Goal: Find specific page/section: Find specific page/section

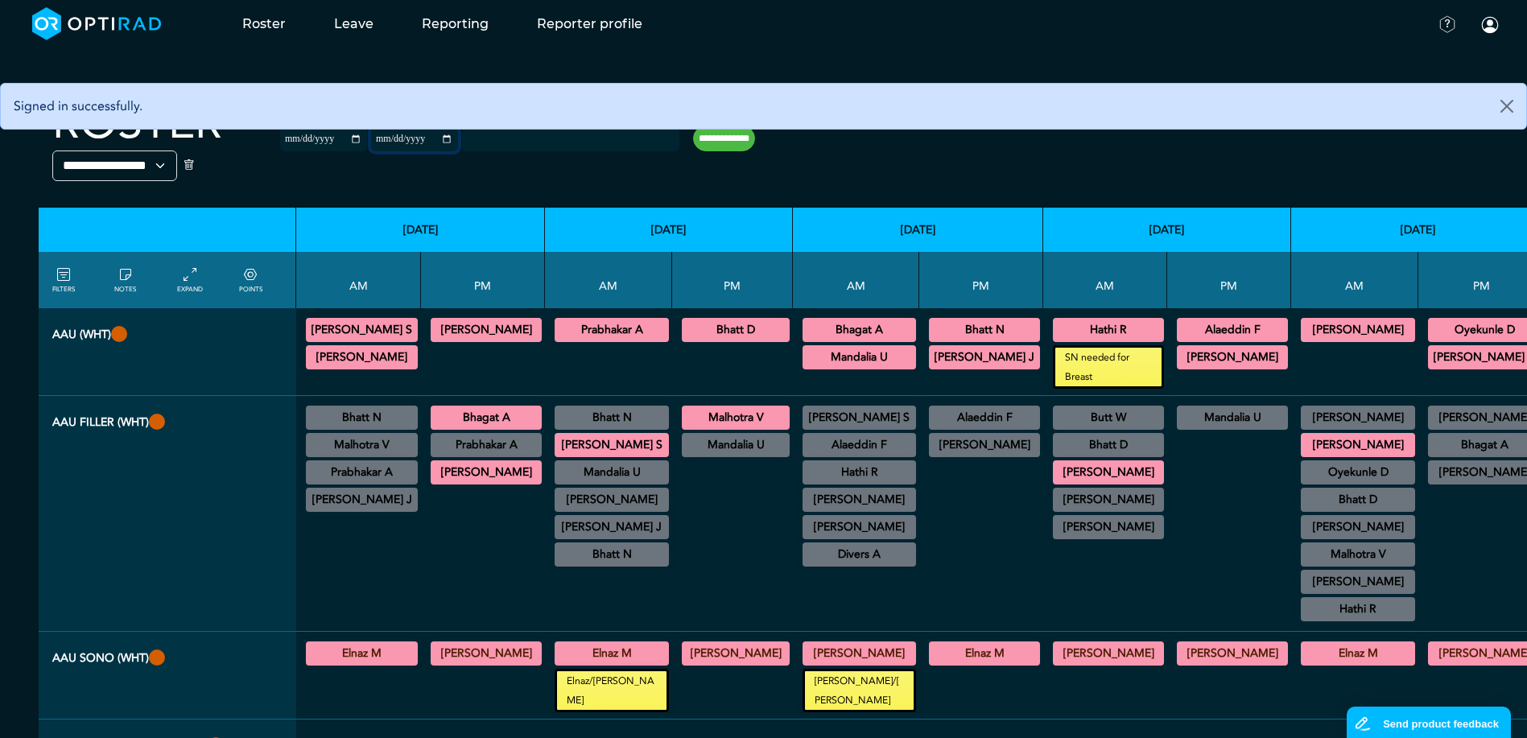
click at [427, 142] on input "**********" at bounding box center [414, 139] width 87 height 24
type input "**********"
click at [709, 140] on input "**********" at bounding box center [724, 139] width 62 height 26
type input "**********"
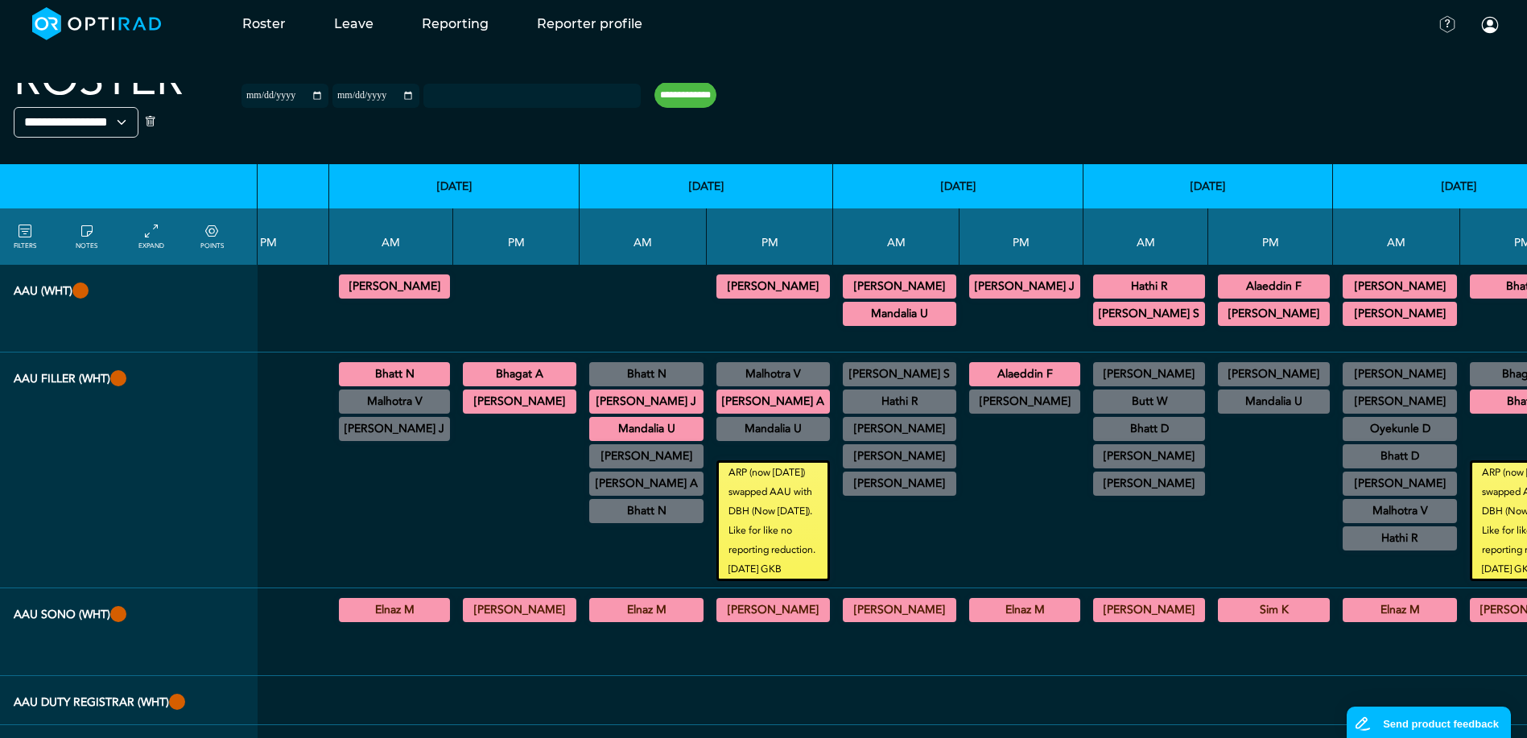
scroll to position [43, 1736]
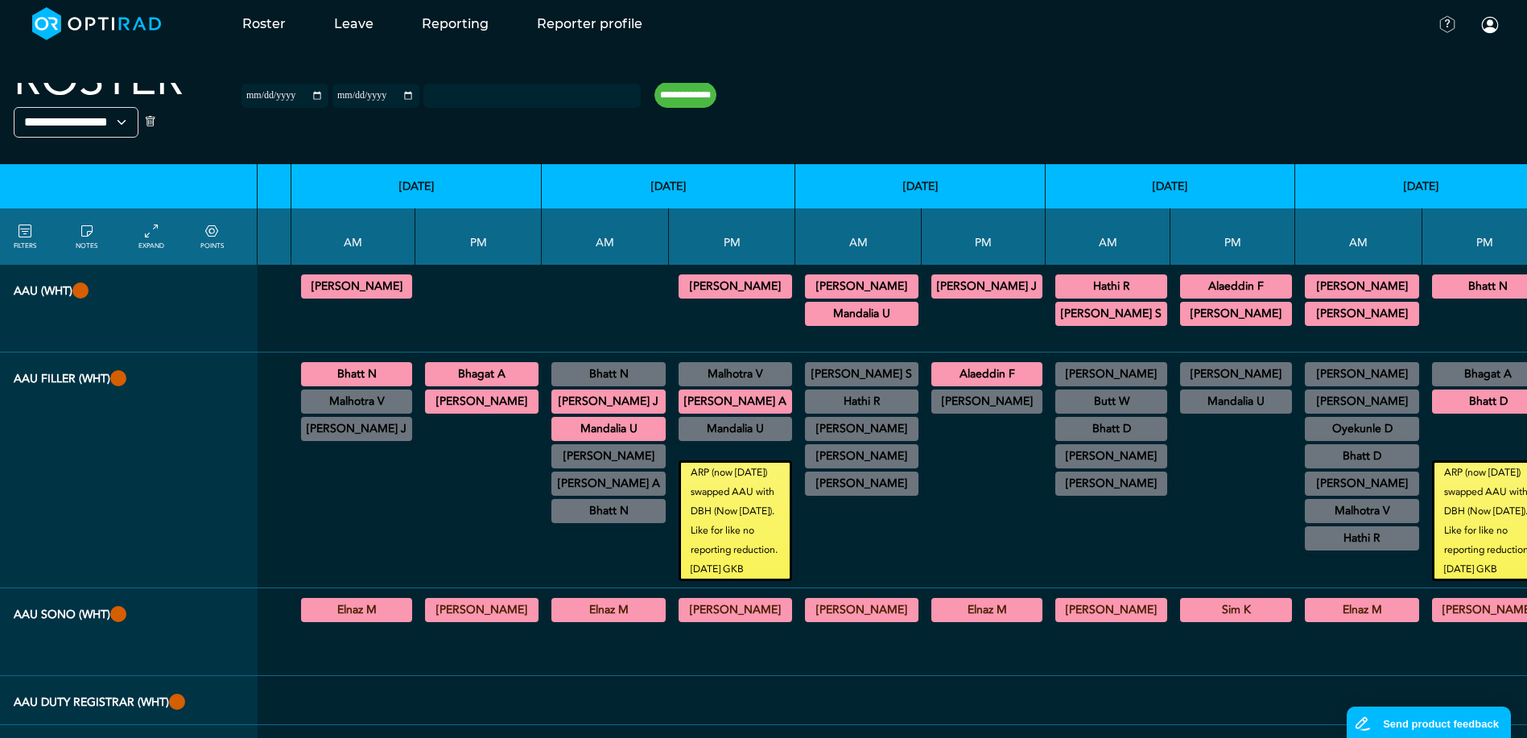
click at [928, 548] on div at bounding box center [983, 499] width 111 height 164
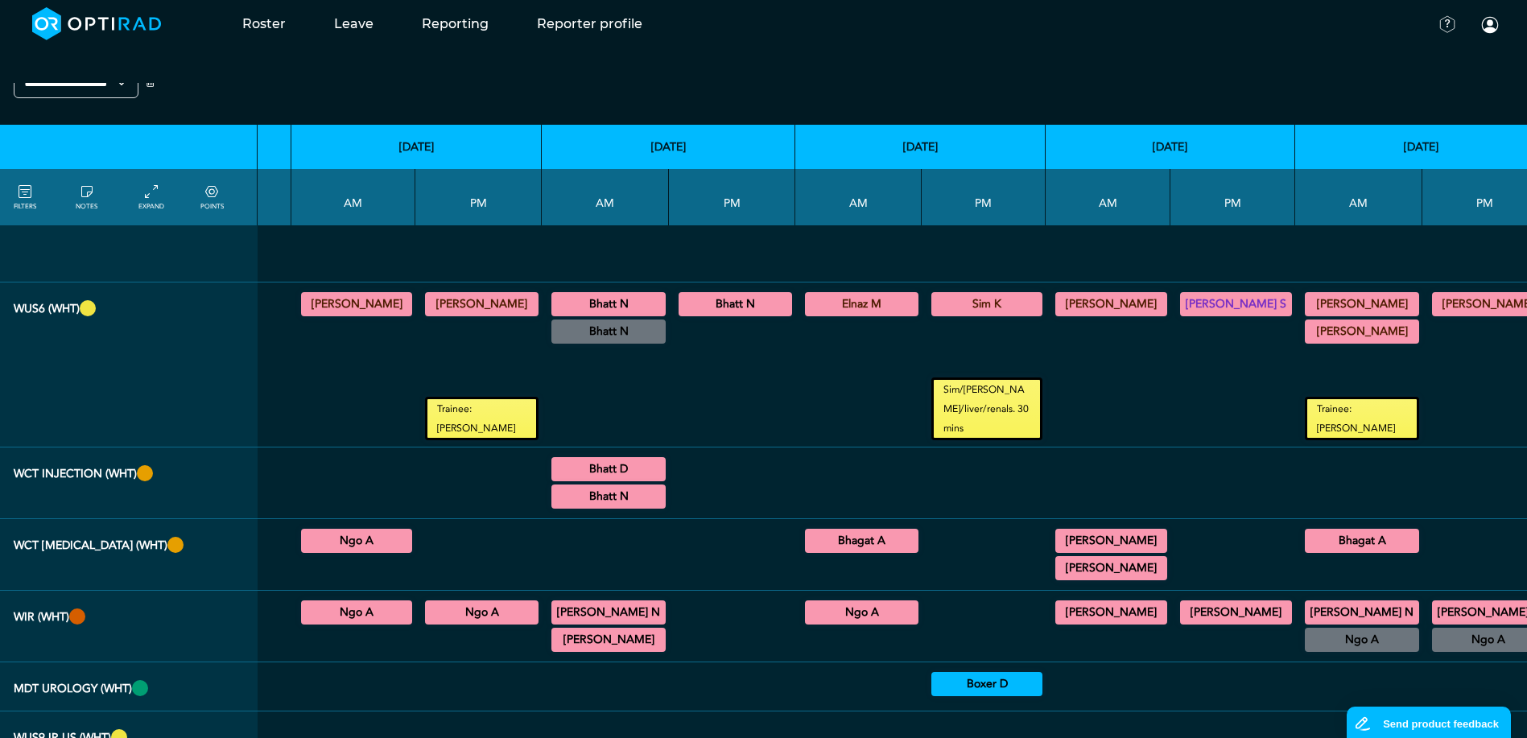
scroll to position [1090, 1736]
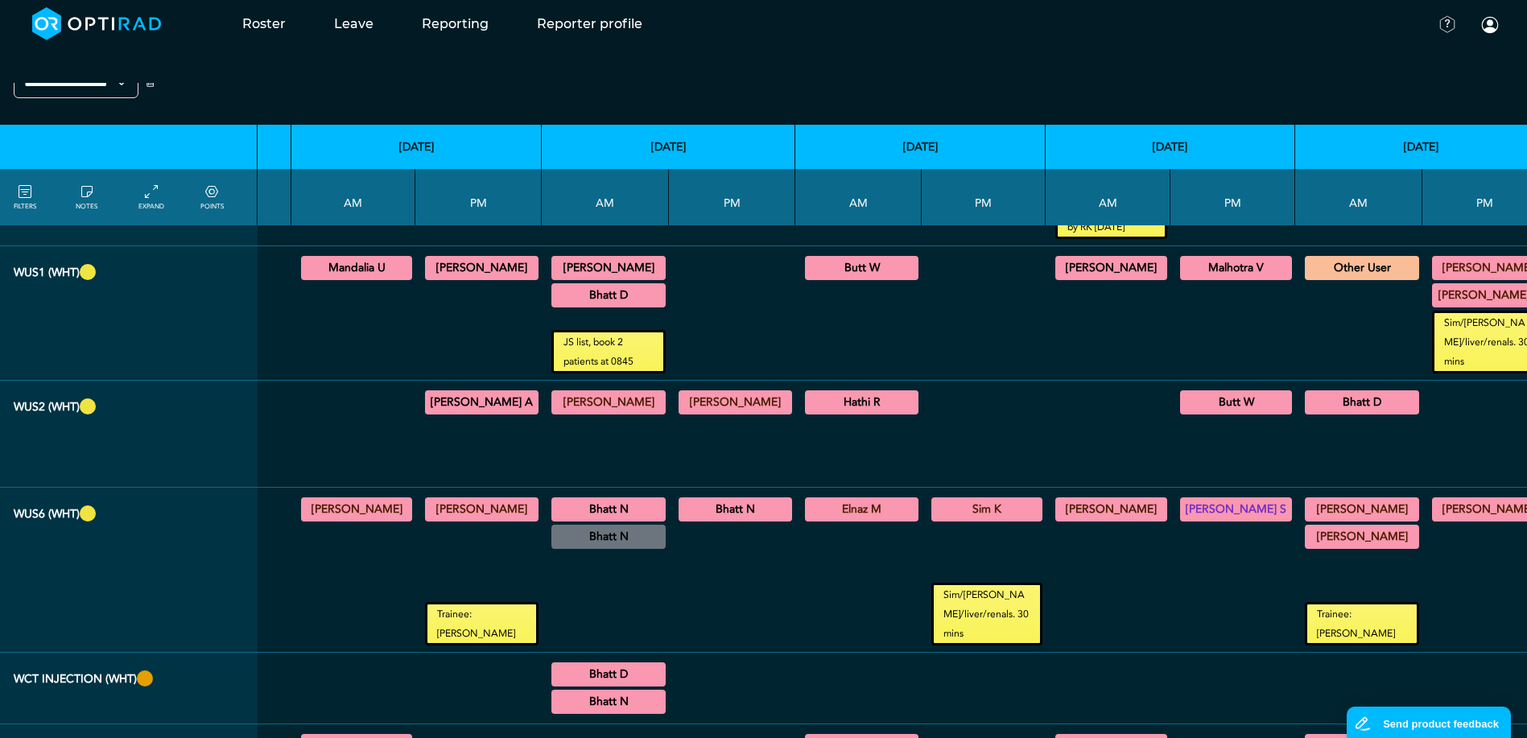
click at [807, 508] on summary "Elnaz M" at bounding box center [861, 509] width 109 height 19
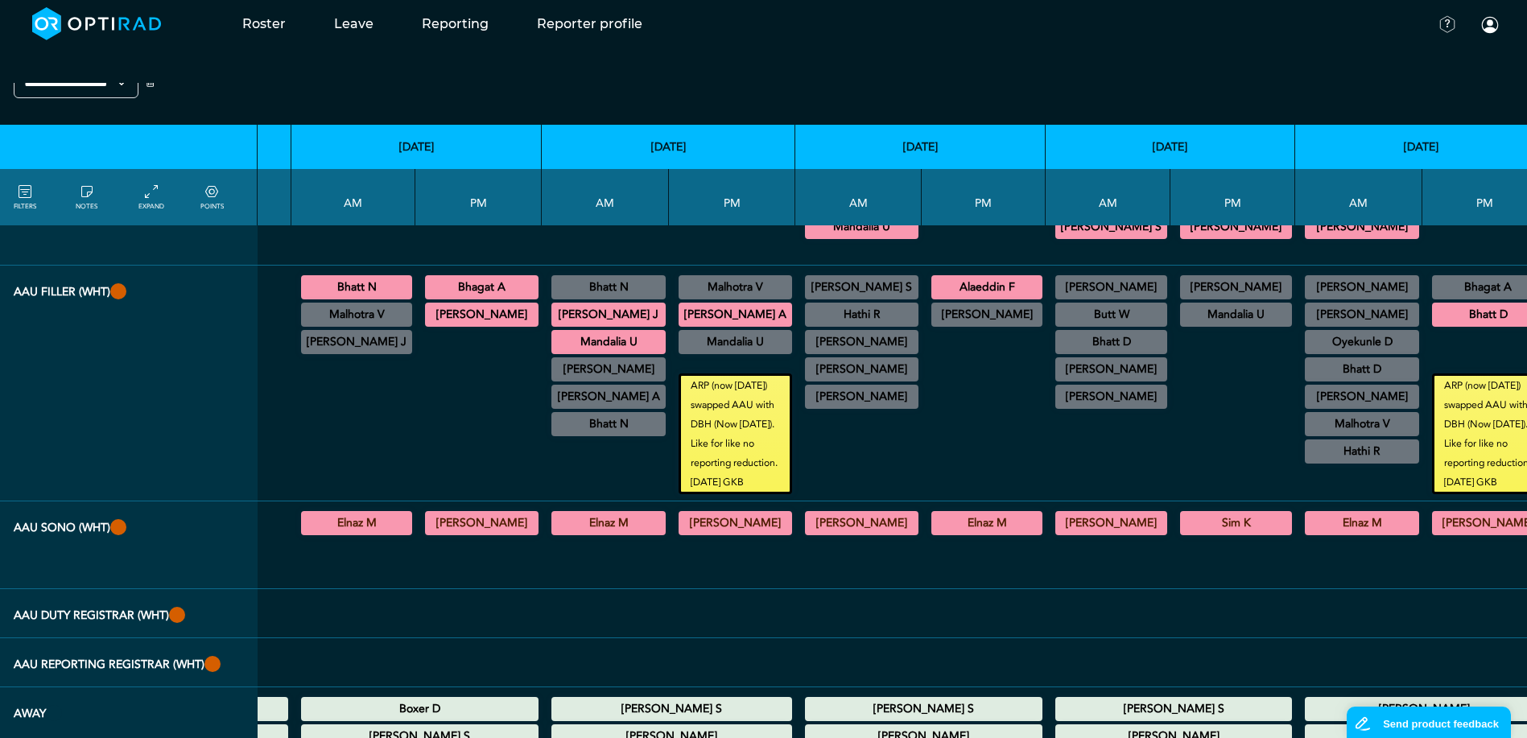
scroll to position [0, 1736]
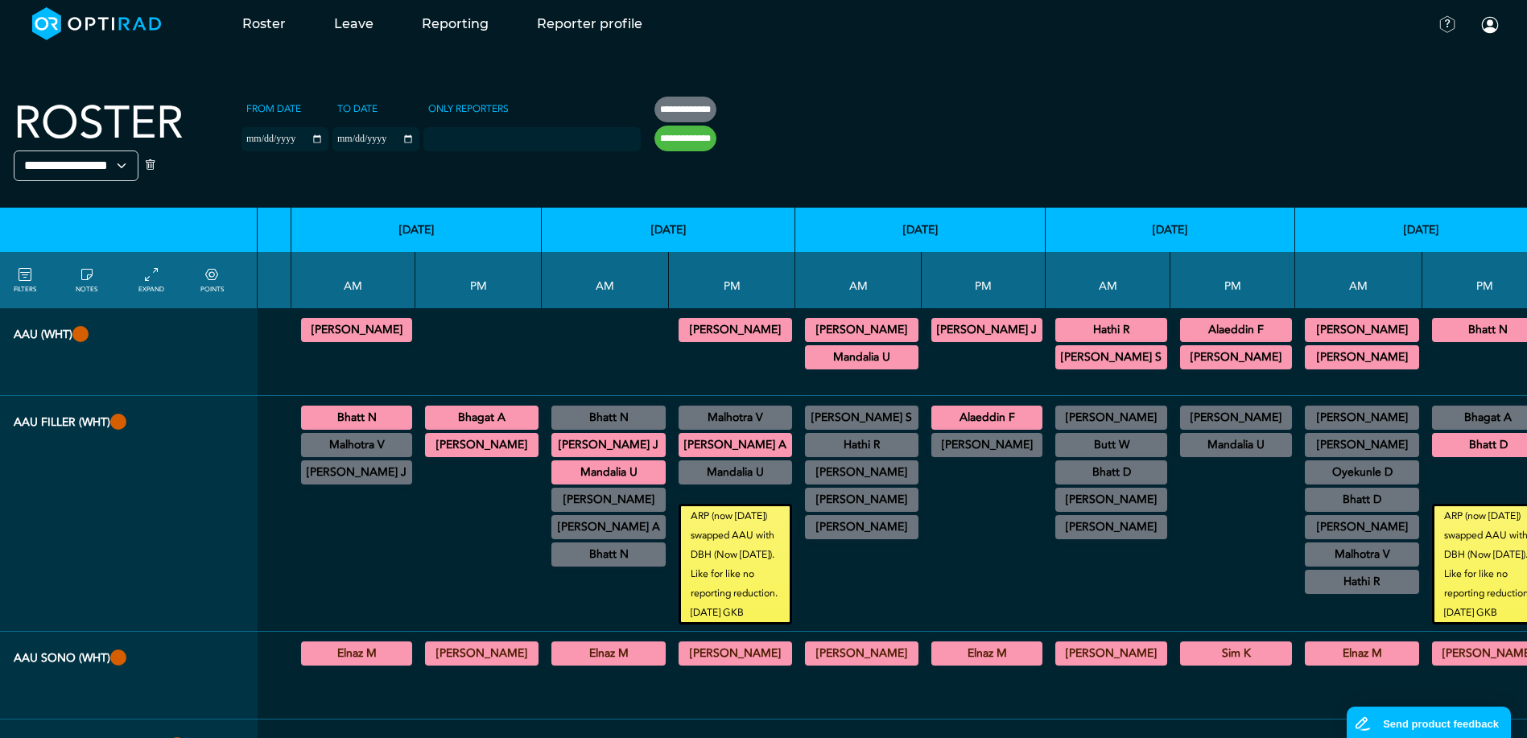
click at [575, 342] on div at bounding box center [605, 352] width 114 height 74
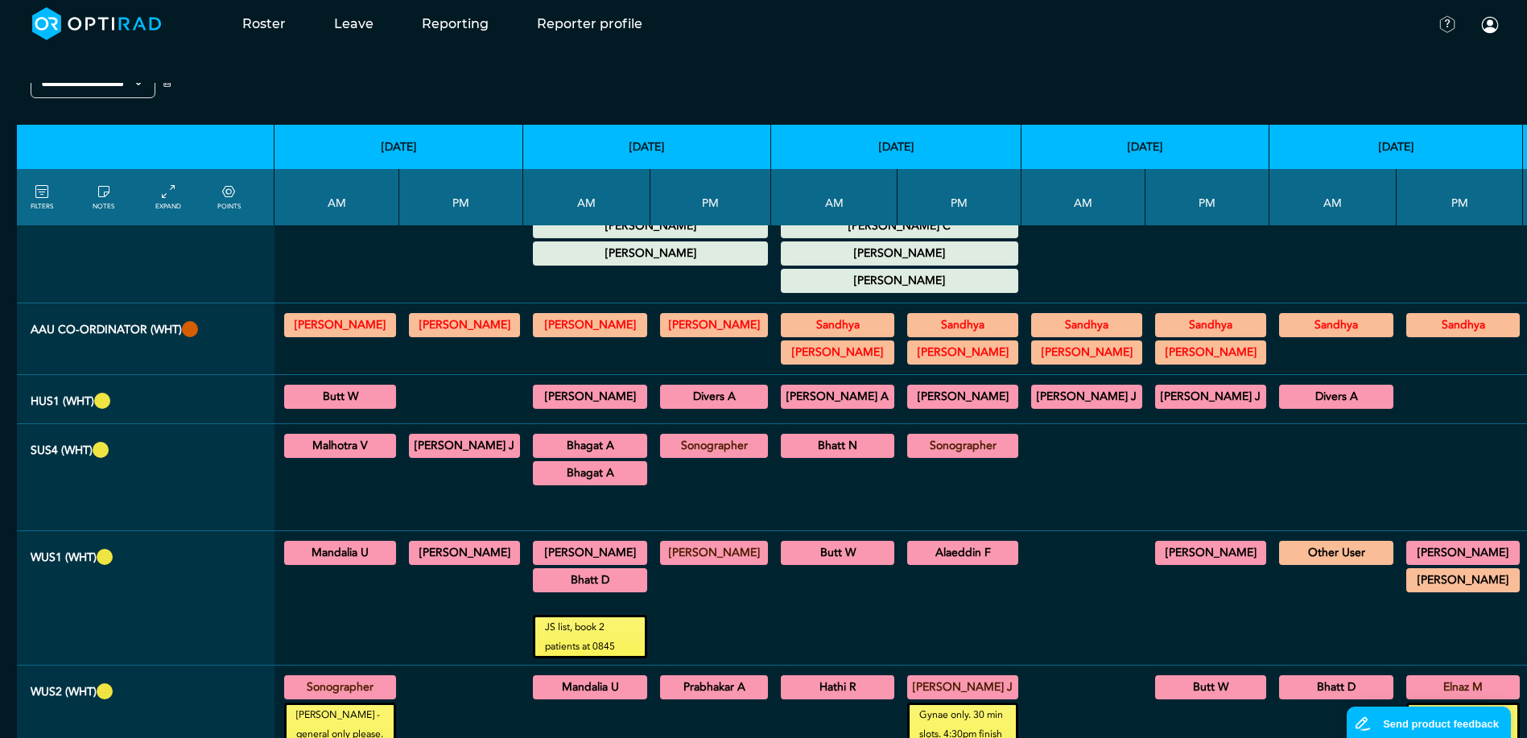
scroll to position [805, 0]
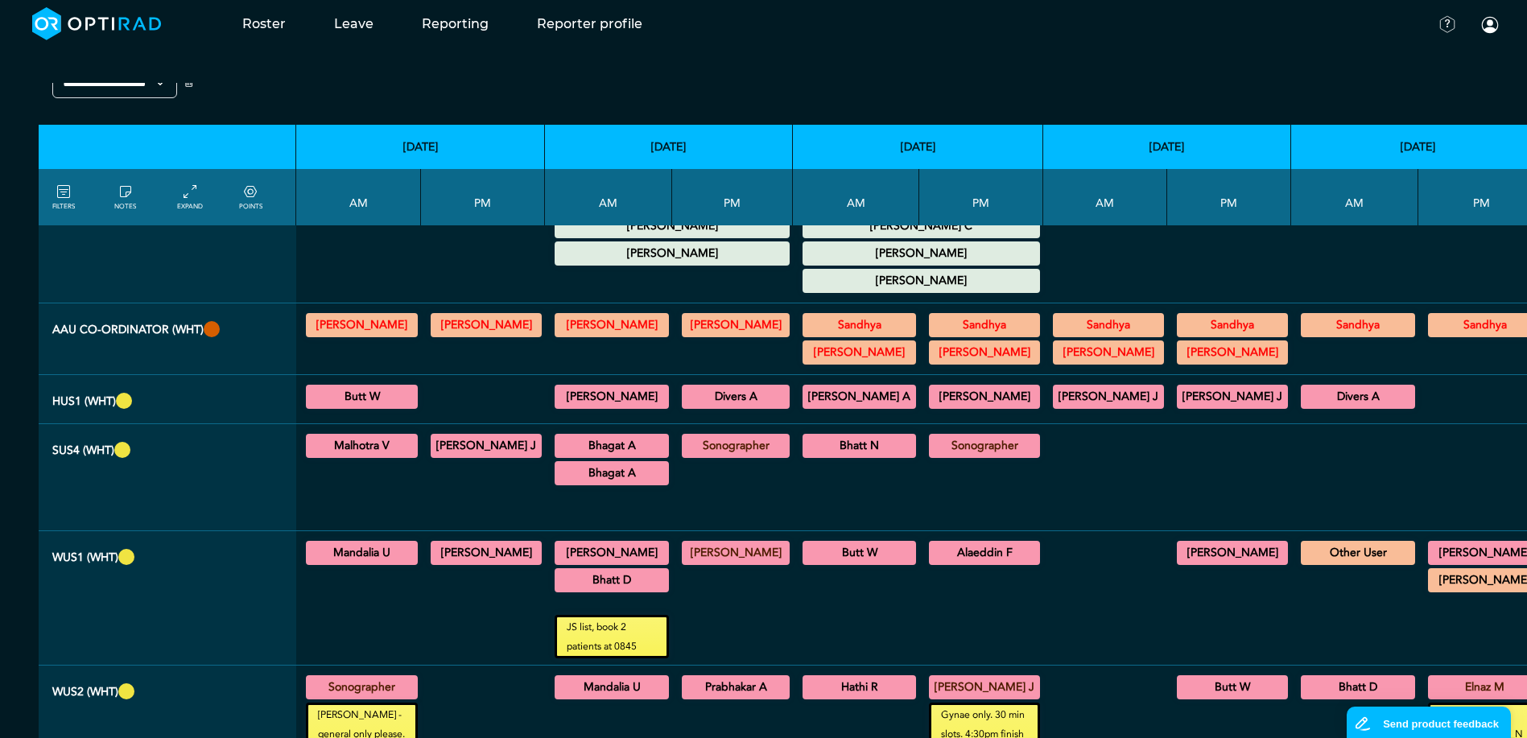
click at [461, 507] on div at bounding box center [482, 492] width 111 height 63
click at [747, 485] on div at bounding box center [732, 492] width 108 height 63
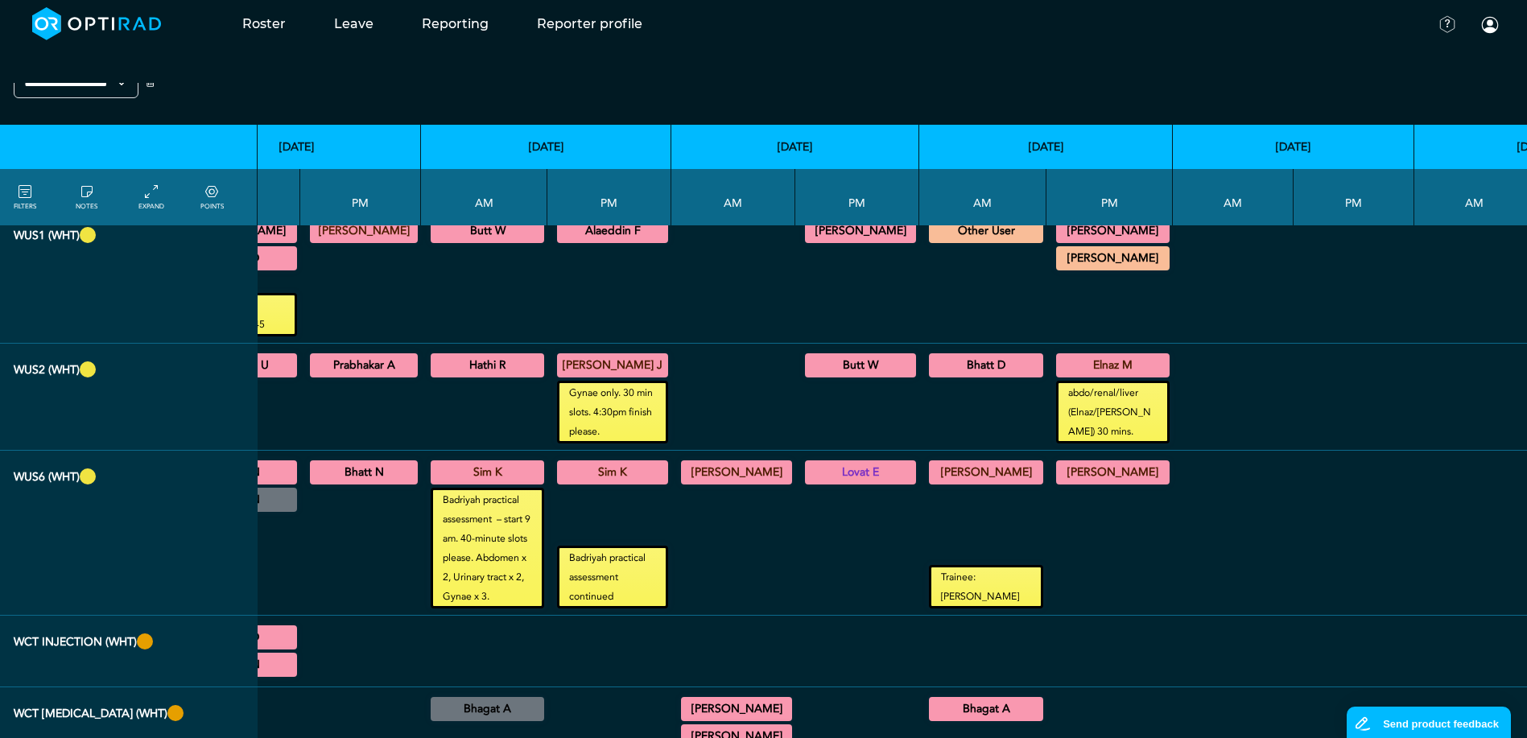
scroll to position [1127, 373]
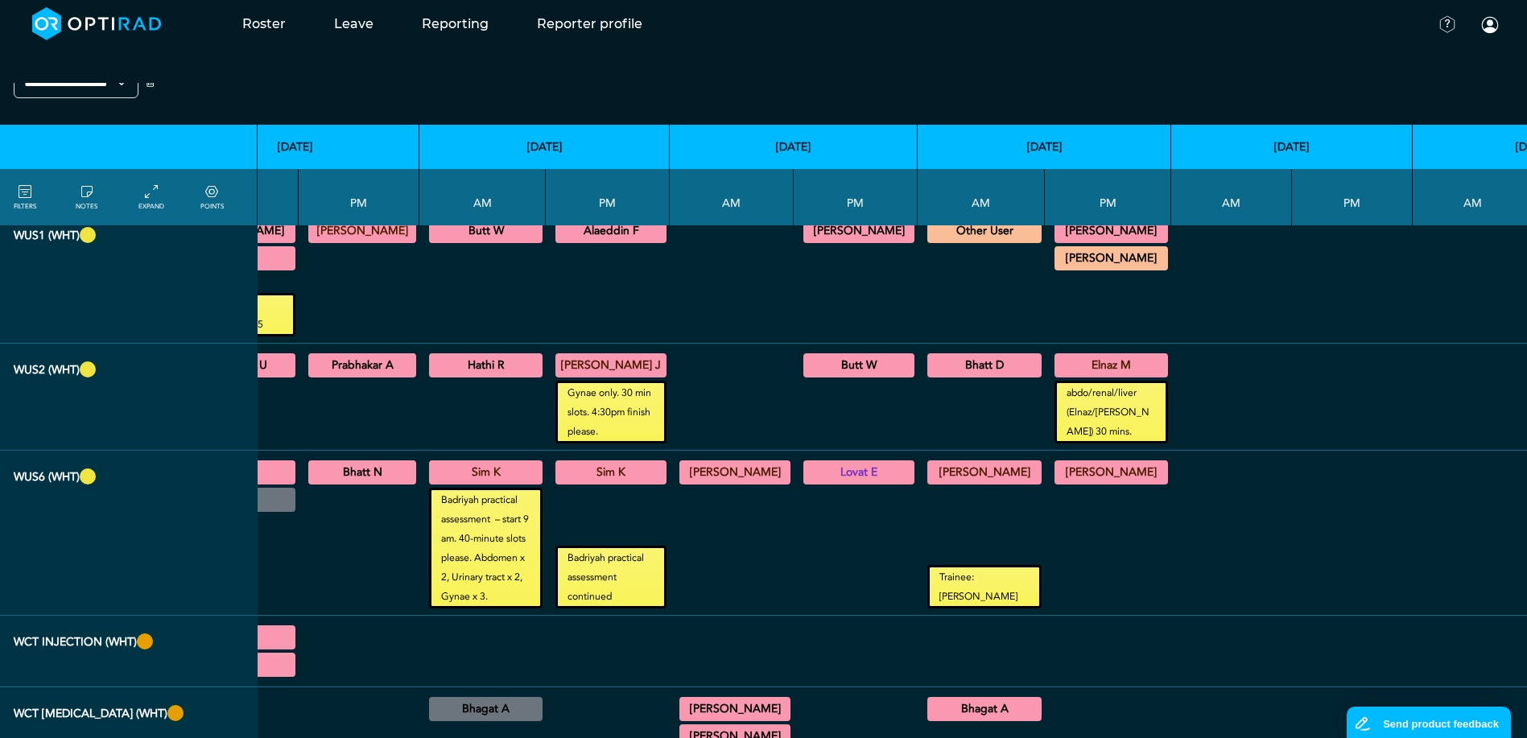
click at [1177, 580] on div at bounding box center [1231, 532] width 108 height 151
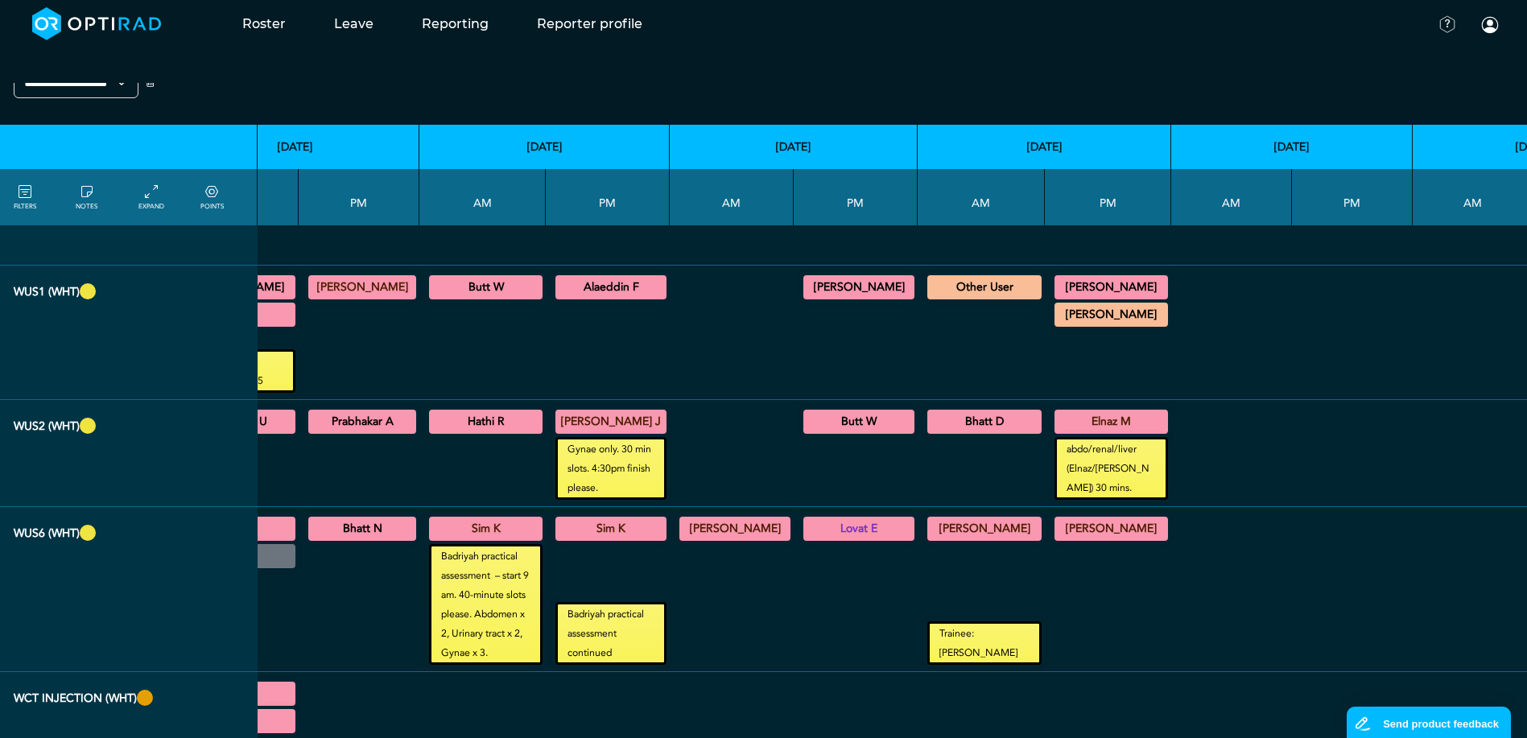
scroll to position [1046, 373]
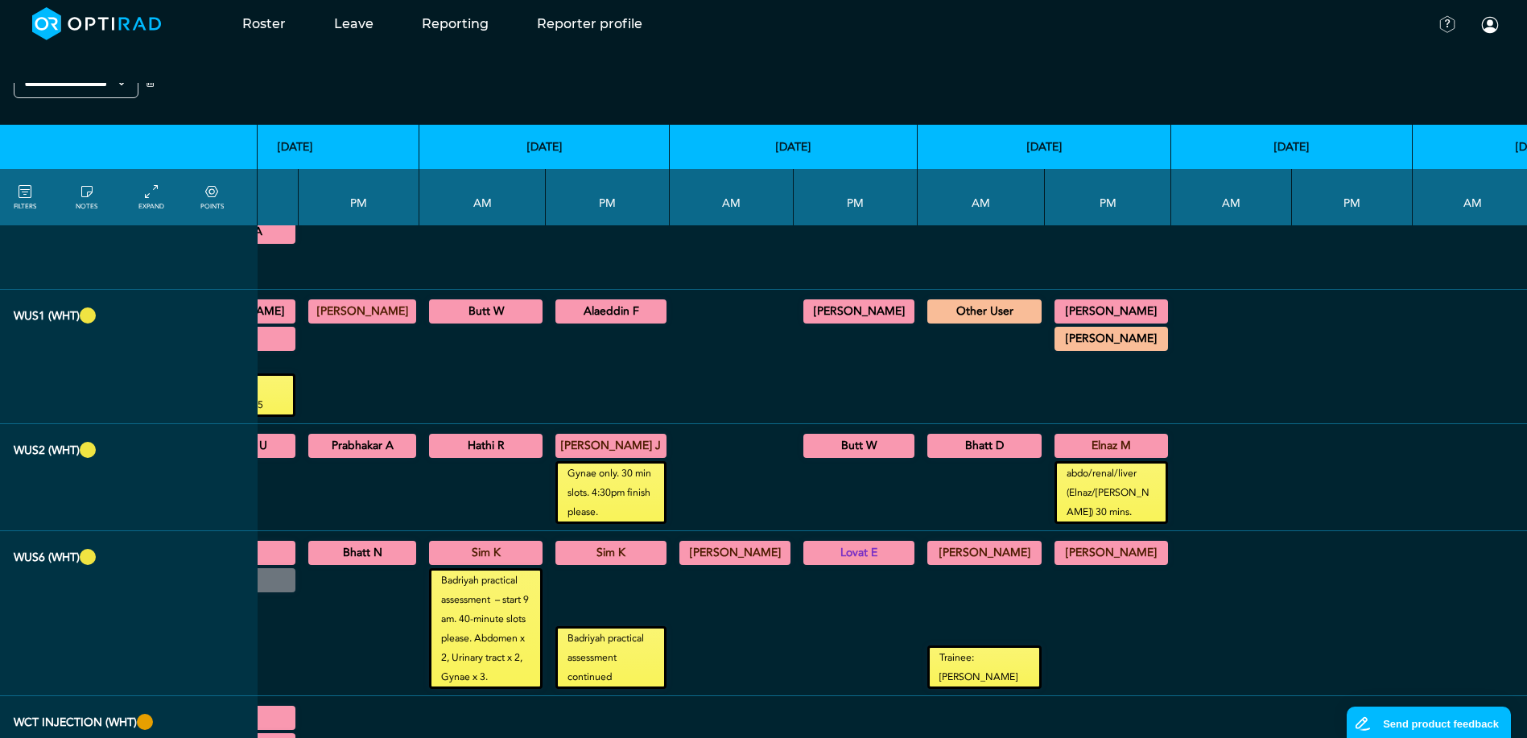
click at [1292, 437] on td at bounding box center [1352, 477] width 121 height 107
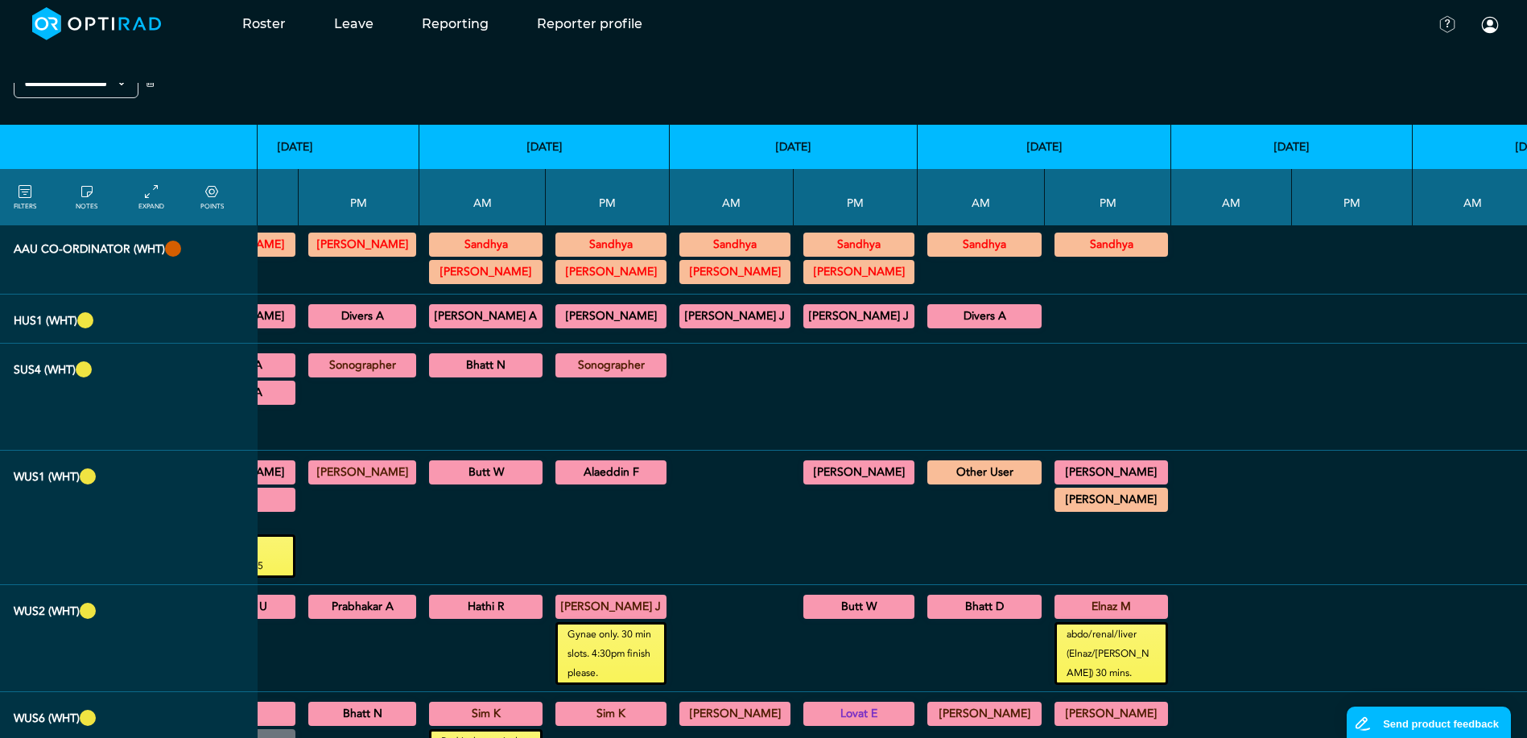
scroll to position [966, 373]
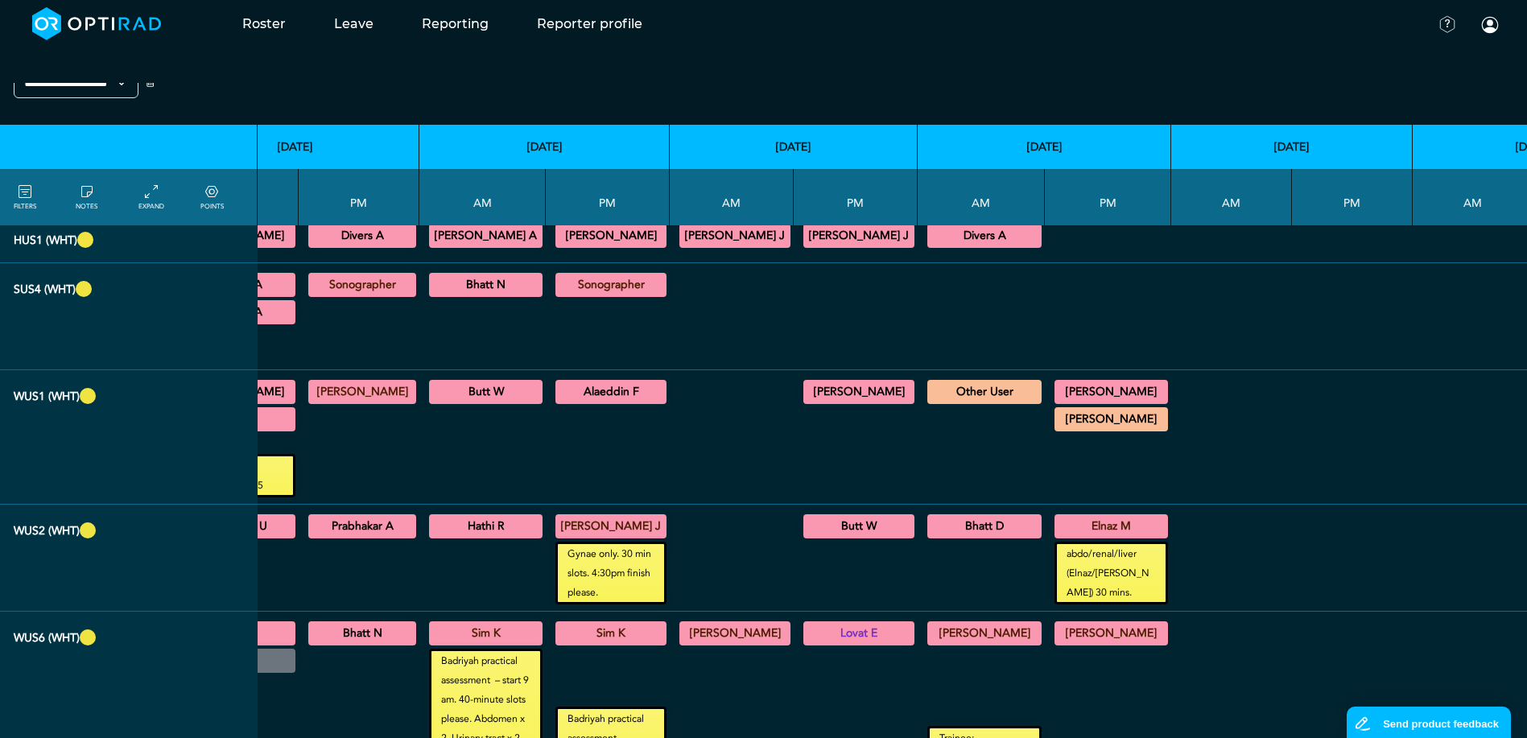
click at [732, 471] on div at bounding box center [731, 437] width 111 height 121
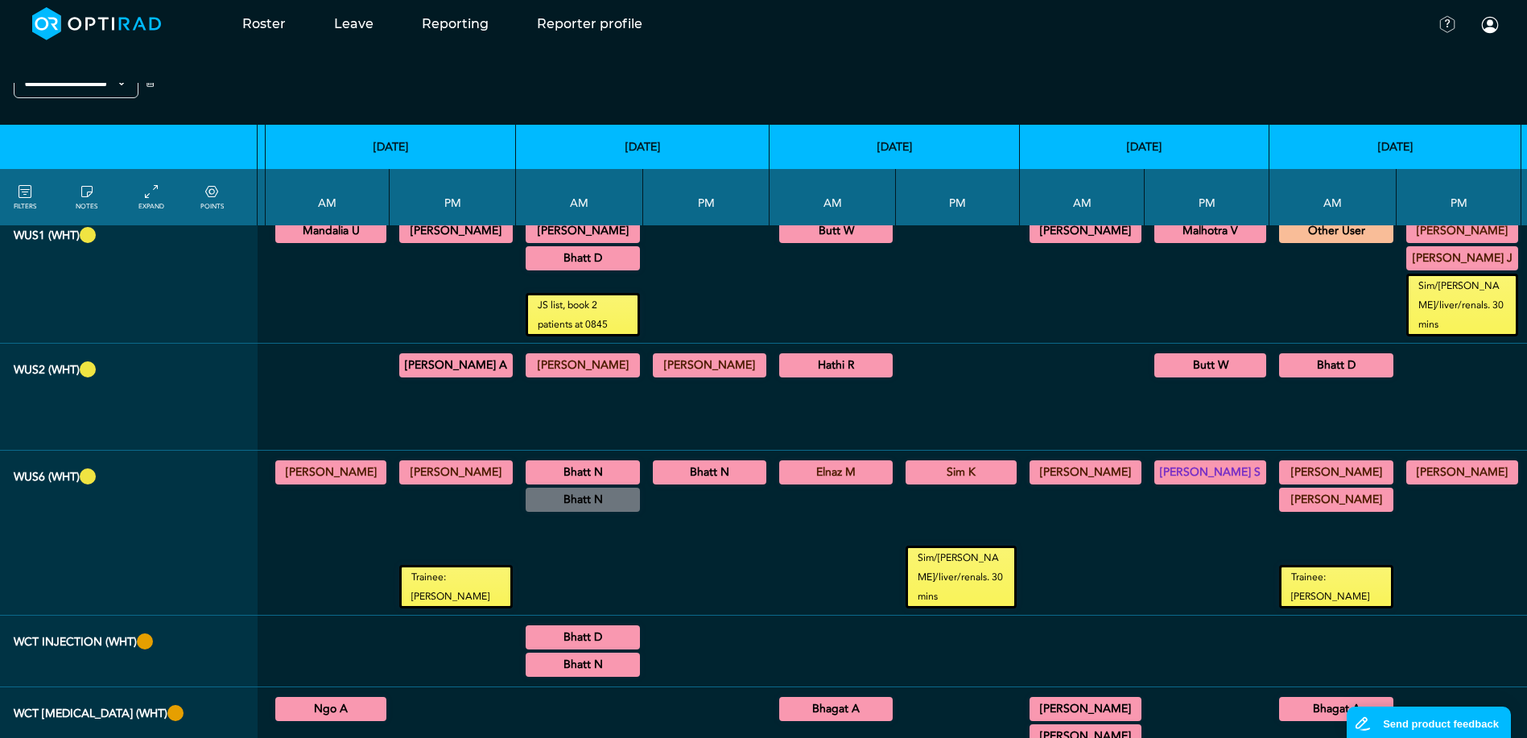
scroll to position [1127, 1786]
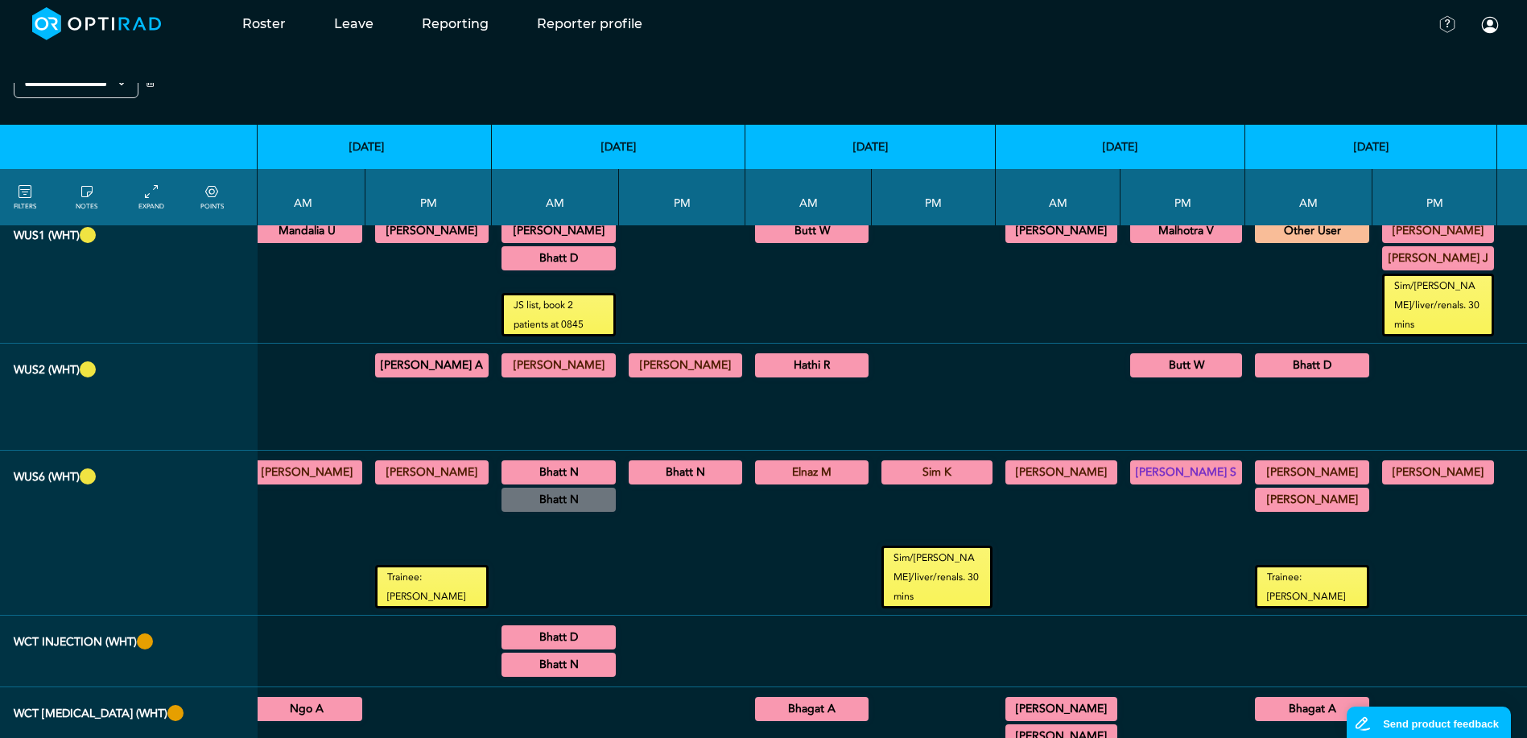
click at [1127, 551] on div at bounding box center [1183, 548] width 112 height 121
click at [1132, 482] on summary "[PERSON_NAME] S" at bounding box center [1185, 472] width 107 height 19
click at [1135, 470] on summary "[PERSON_NAME] S" at bounding box center [1185, 472] width 107 height 19
click at [1120, 590] on td "[PERSON_NAME] S General [DEMOGRAPHIC_DATA] 14:00 - 16:30 WGH" at bounding box center [1182, 533] width 125 height 165
click at [1127, 579] on div at bounding box center [1183, 548] width 112 height 121
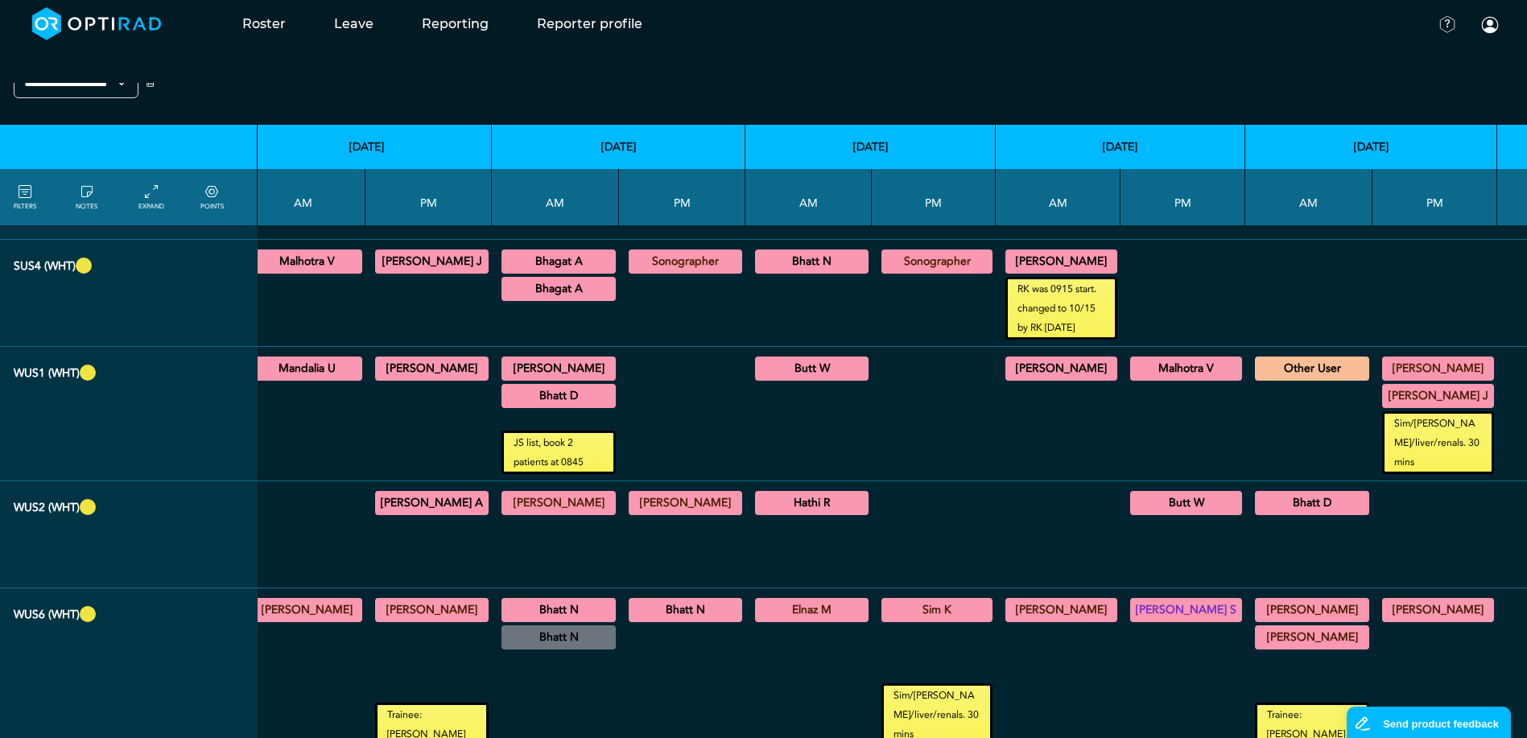
scroll to position [885, 1786]
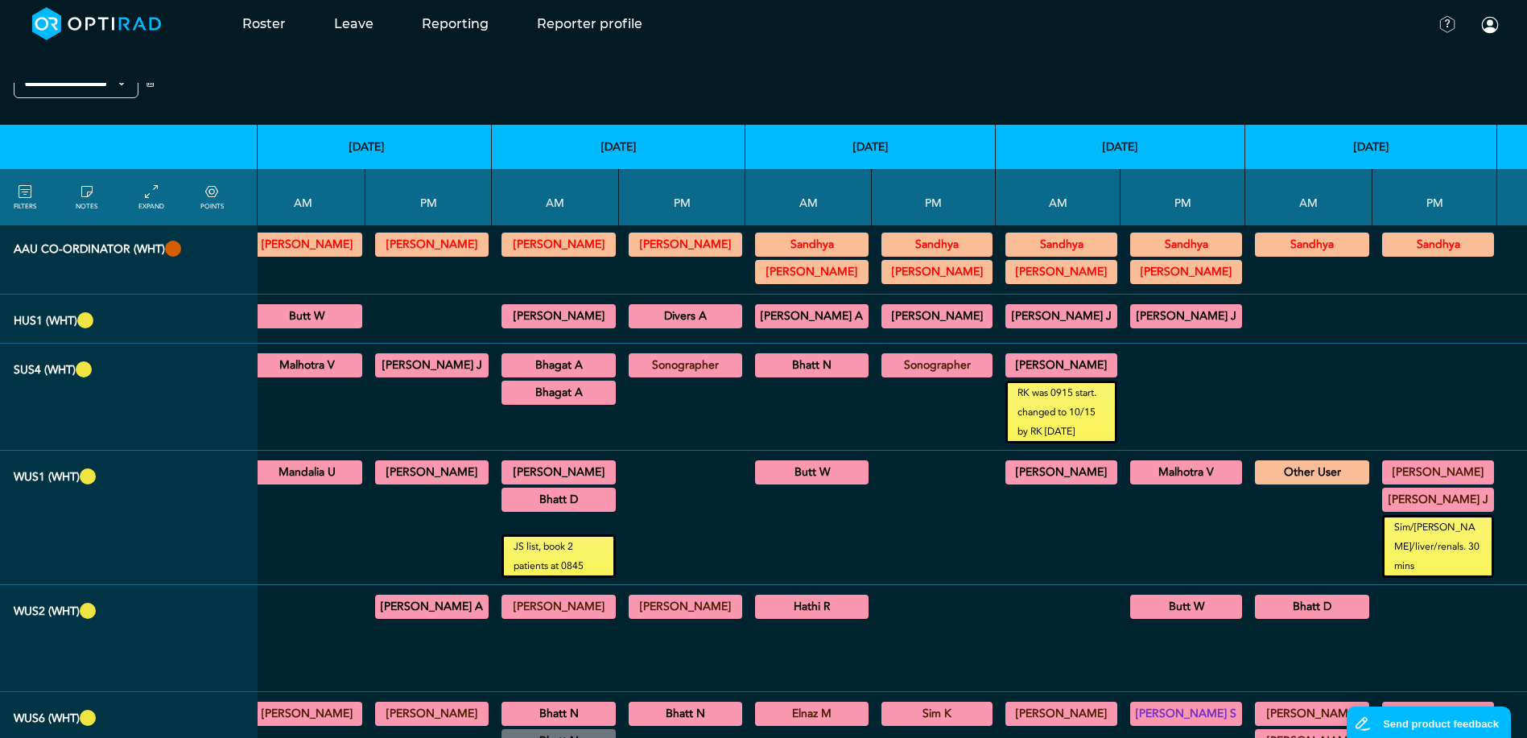
click at [1039, 554] on div at bounding box center [1058, 533] width 112 height 90
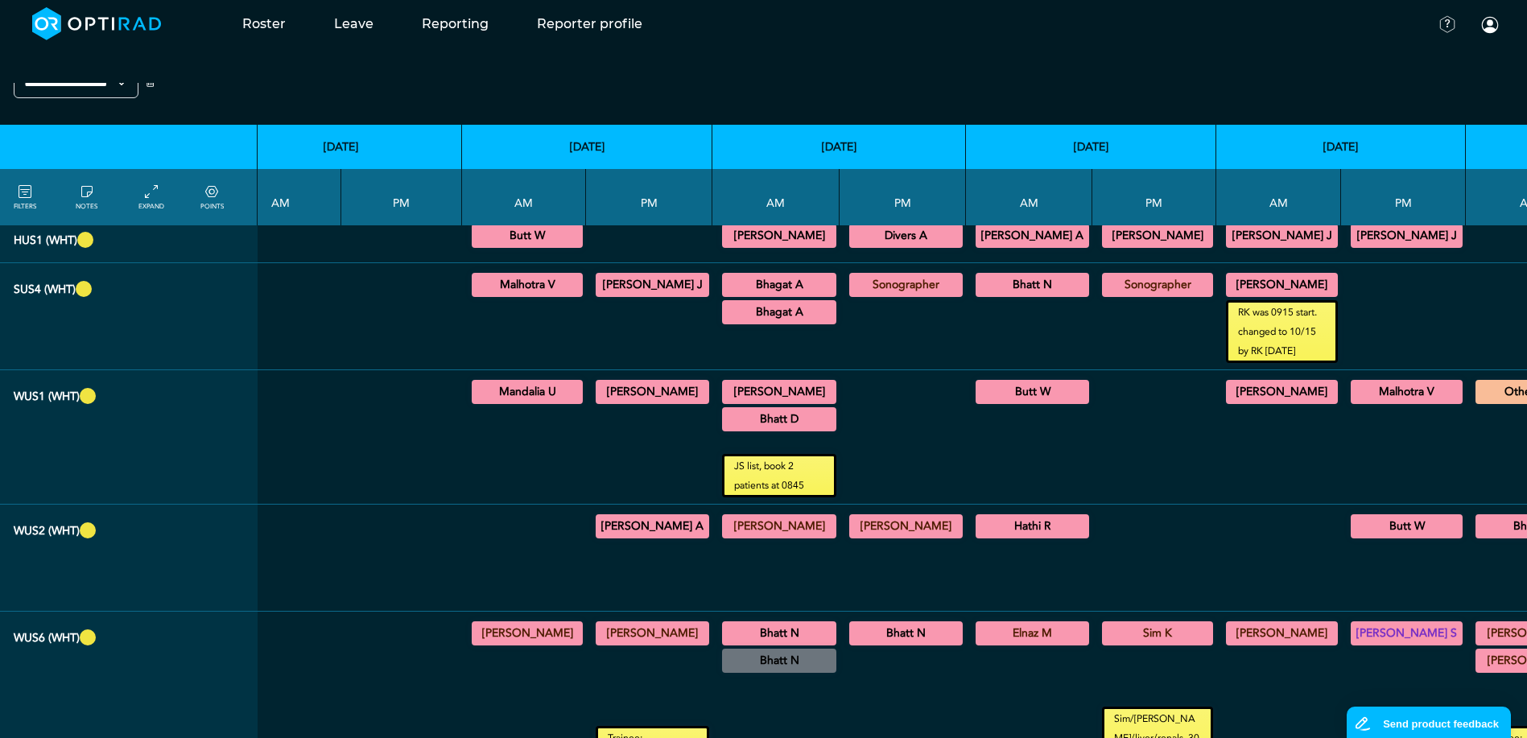
scroll to position [978, 1565]
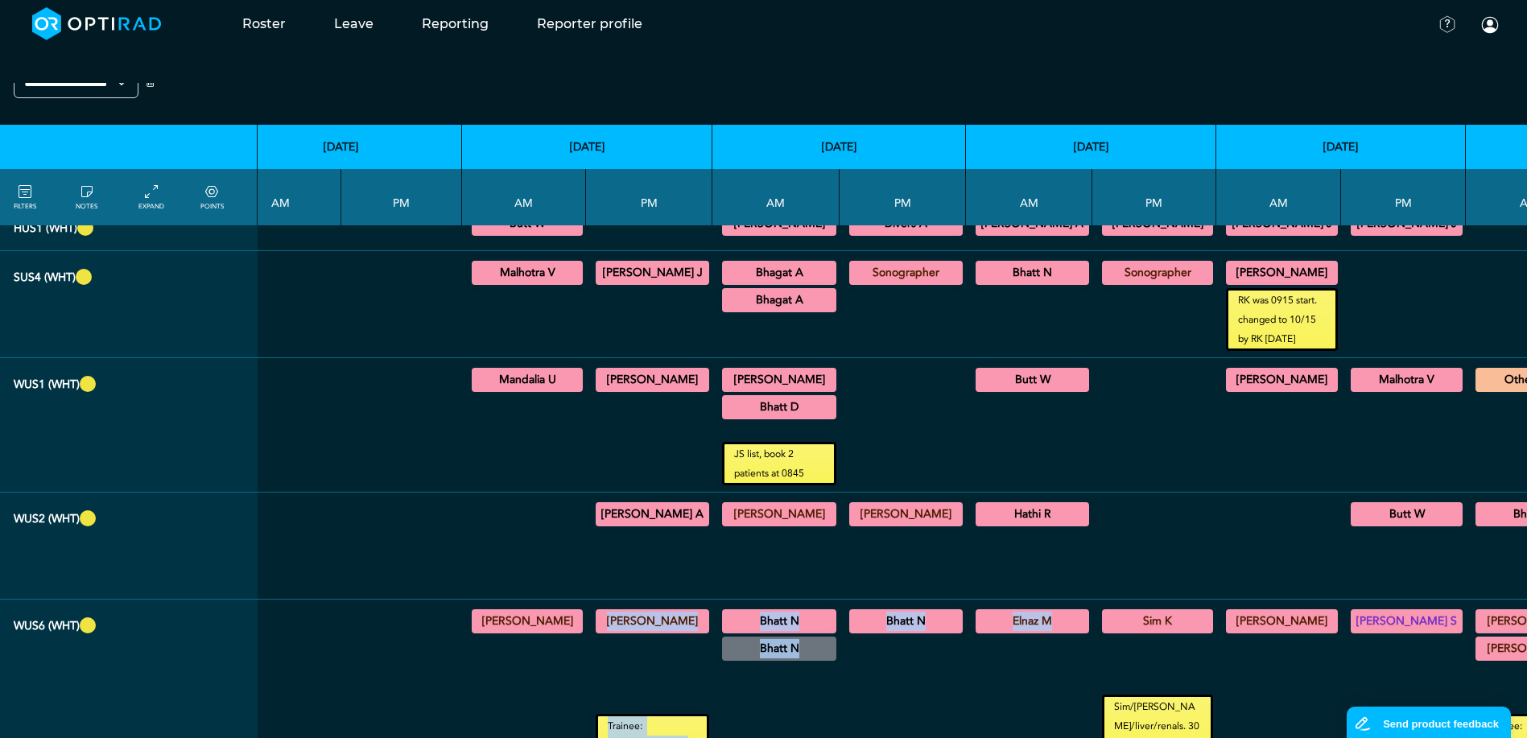
drag, startPoint x: 924, startPoint y: 736, endPoint x: 434, endPoint y: 687, distance: 492.5
click at [434, 687] on tr "WUS6 (WHT) Samir C US Diagnostic MSK 08:30 - 12:30 [PERSON_NAME] General US/US …" at bounding box center [336, 682] width 3727 height 165
click at [759, 721] on div at bounding box center [776, 710] width 114 height 93
click at [773, 737] on div at bounding box center [776, 710] width 114 height 93
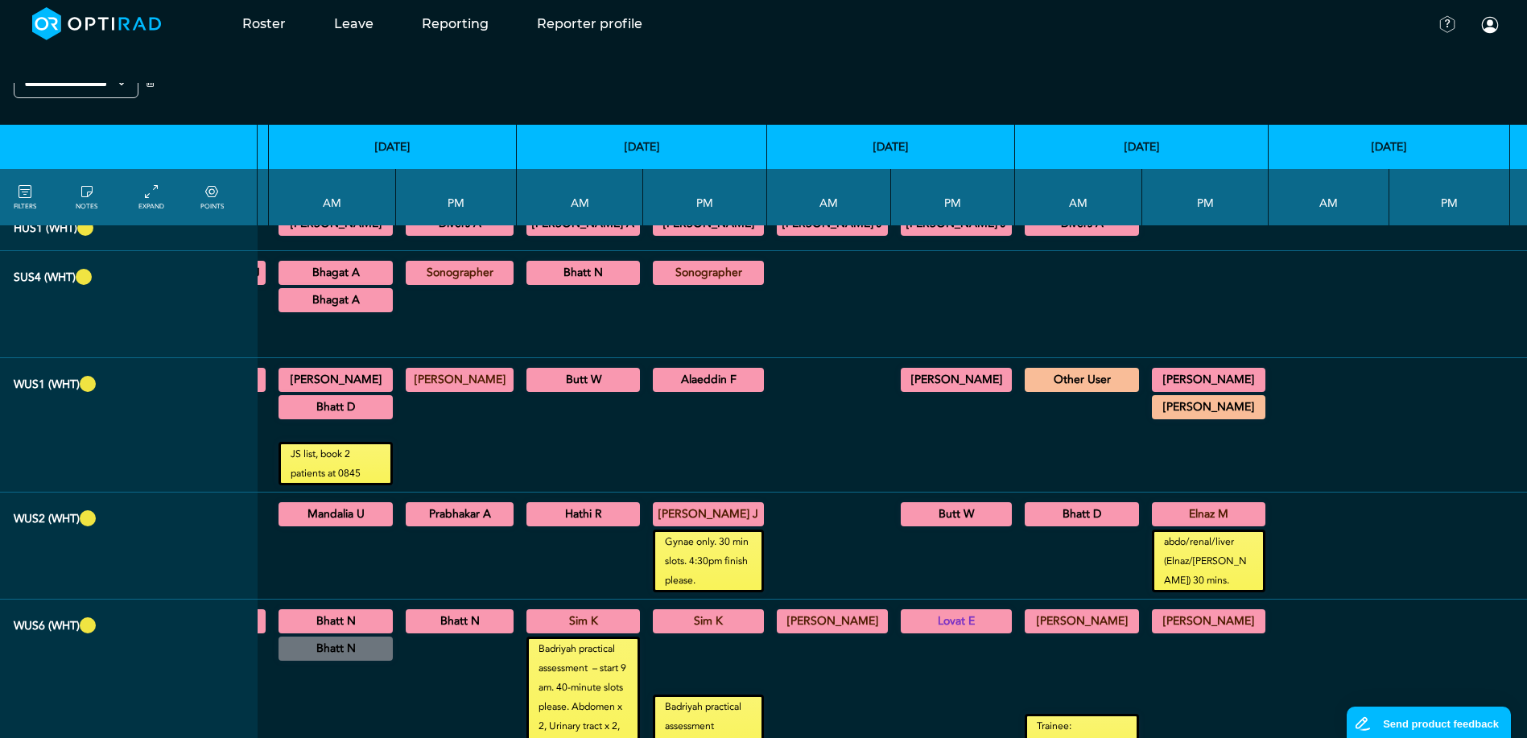
scroll to position [978, 268]
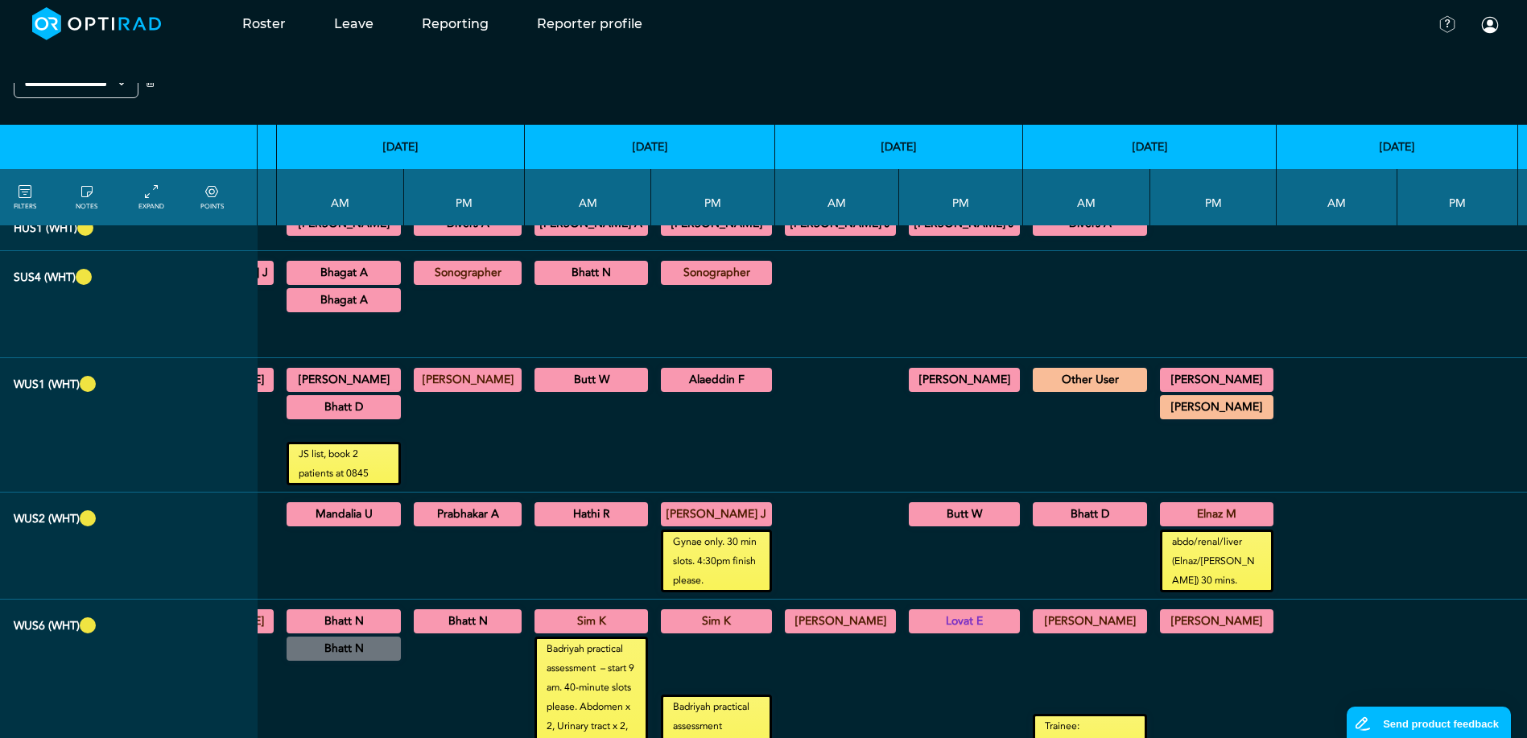
click at [1061, 526] on div "Bhatt D US Diagnostic MSK/US Interventional MSK 09:00 - 12:30" at bounding box center [1089, 514] width 114 height 24
click at [1065, 520] on summary "Bhatt D" at bounding box center [1089, 514] width 109 height 19
click at [1073, 514] on summary "Bhatt D" at bounding box center [1089, 514] width 109 height 19
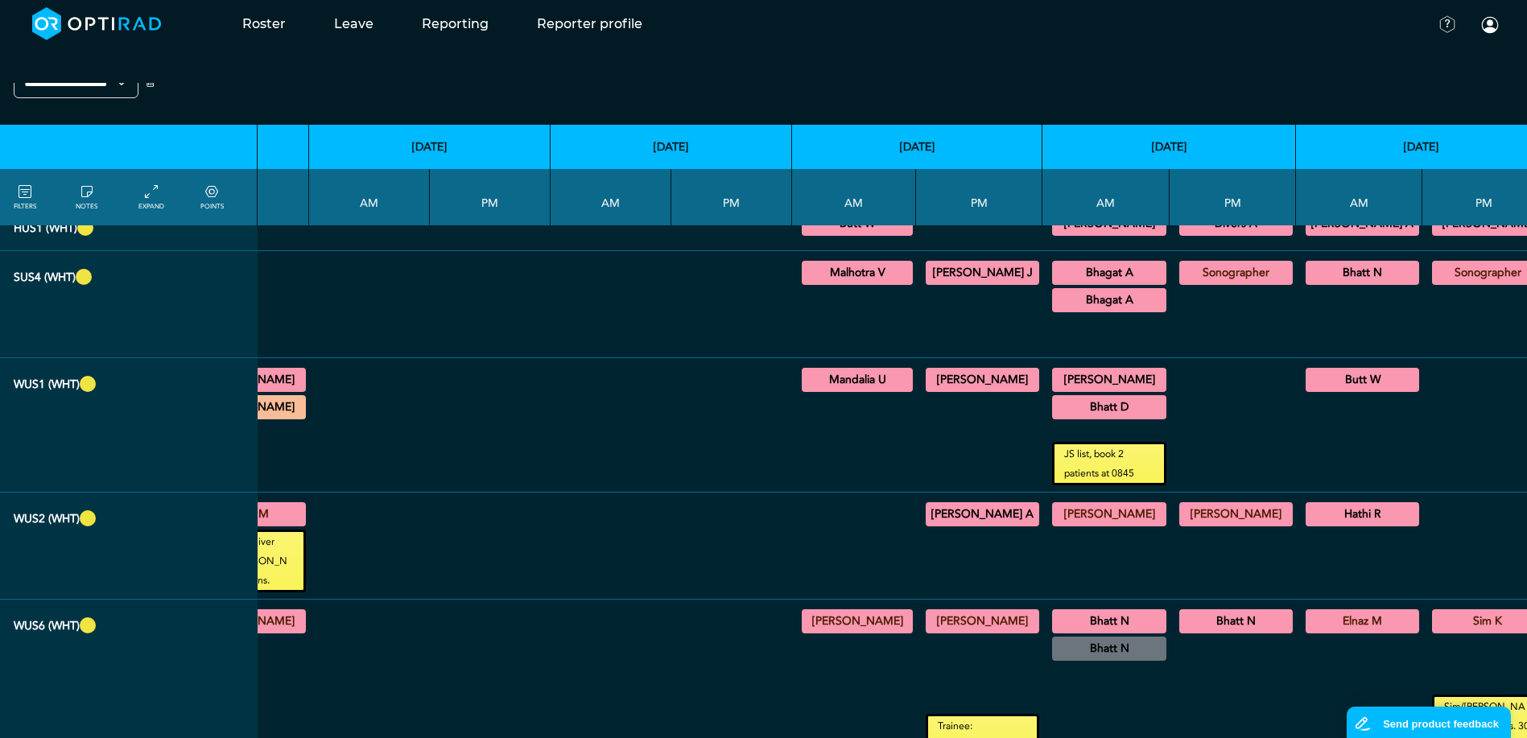
scroll to position [978, 1238]
